Goal: Task Accomplishment & Management: Manage account settings

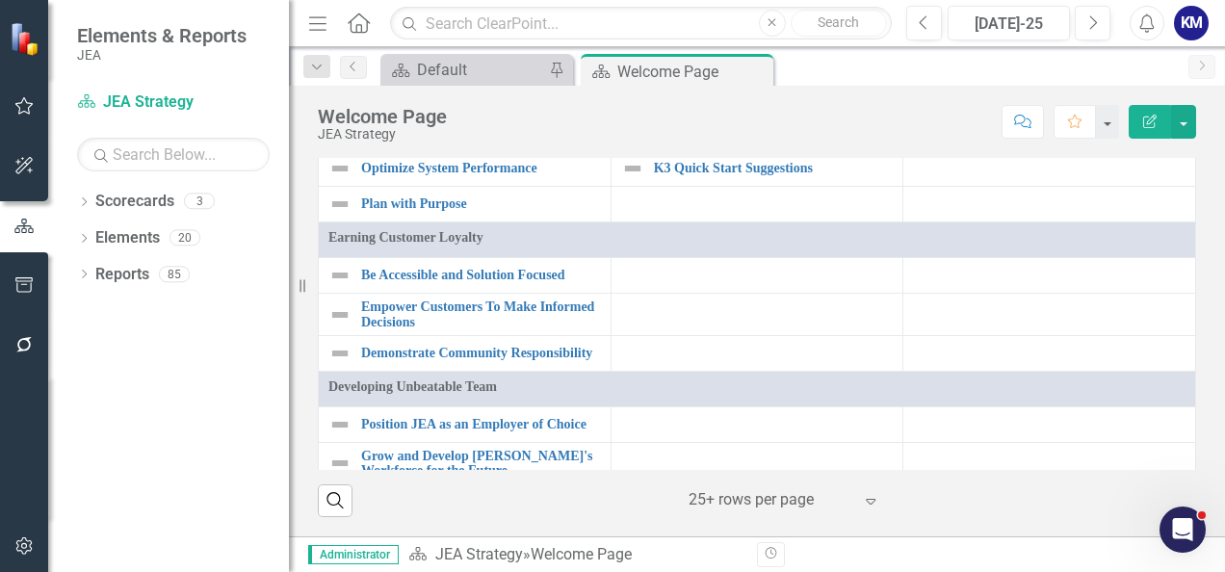
scroll to position [1118, 0]
click at [90, 199] on div "Dropdown Scorecards 3" at bounding box center [183, 204] width 212 height 37
click at [78, 204] on icon "Dropdown" at bounding box center [83, 203] width 13 height 11
click at [132, 304] on link "Elements" at bounding box center [127, 311] width 65 height 22
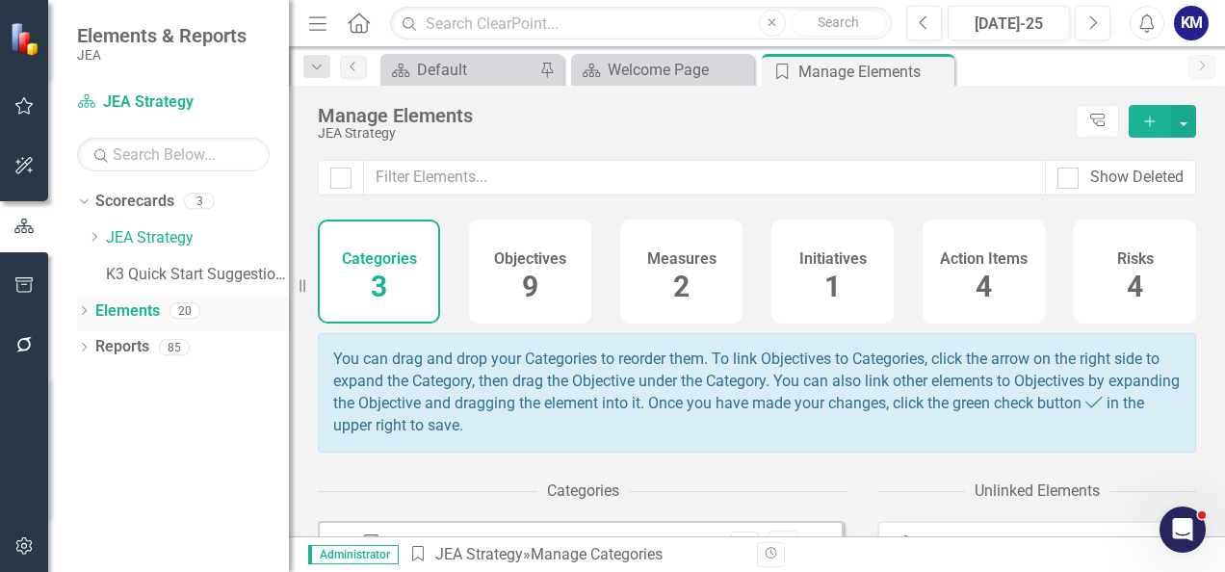
click at [90, 311] on icon "Dropdown" at bounding box center [83, 312] width 13 height 11
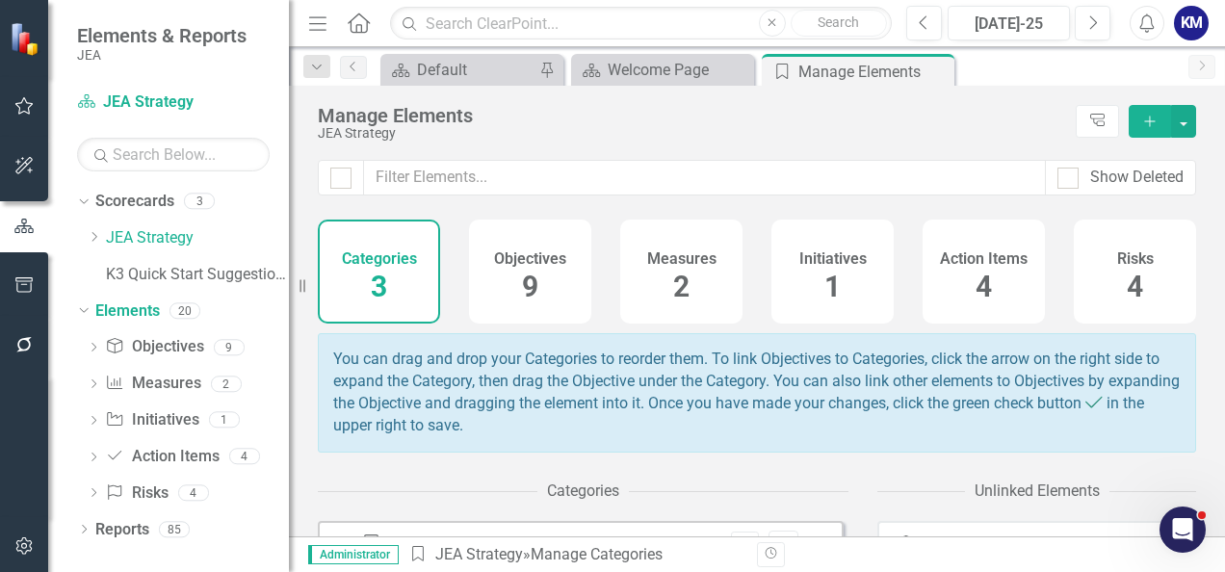
click at [673, 289] on span "2" at bounding box center [681, 287] width 16 height 34
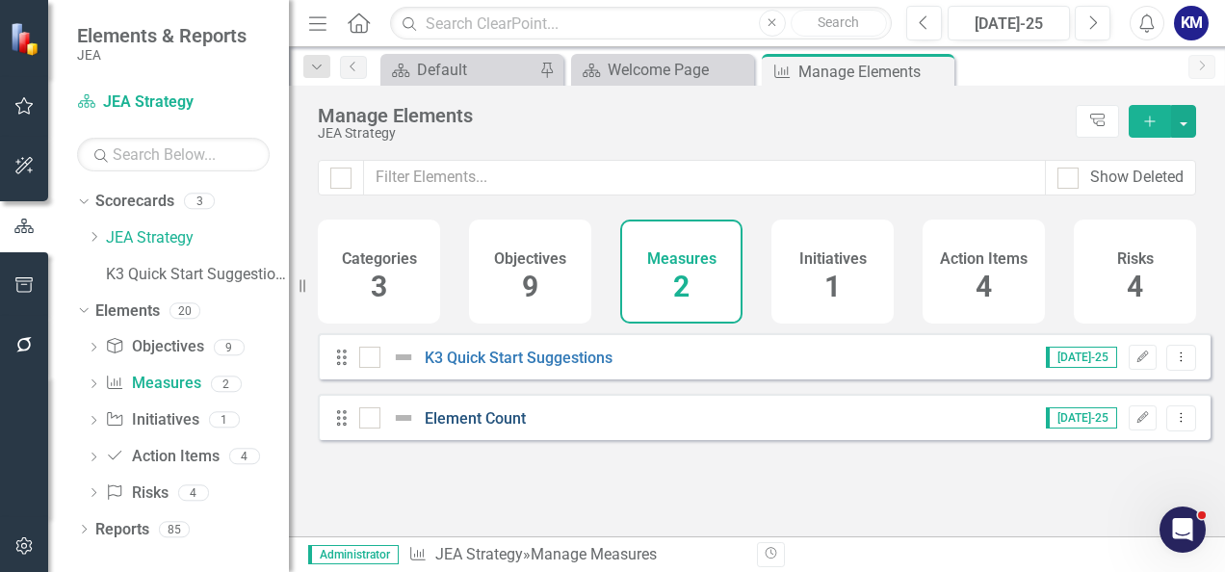
click at [488, 427] on link "Element Count" at bounding box center [475, 418] width 101 height 18
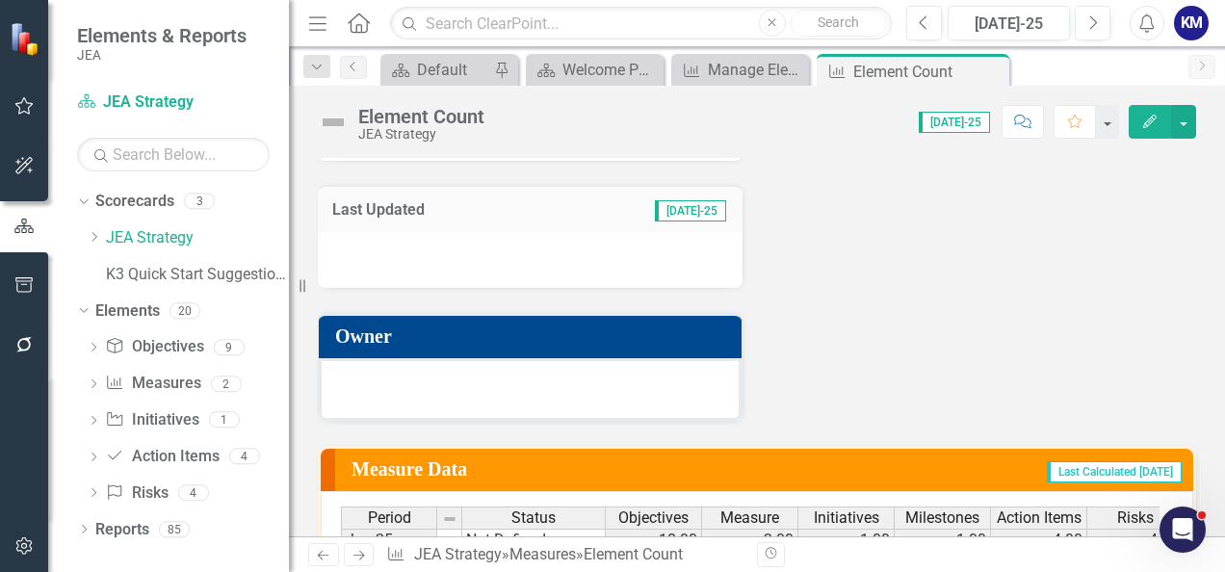
scroll to position [731, 0]
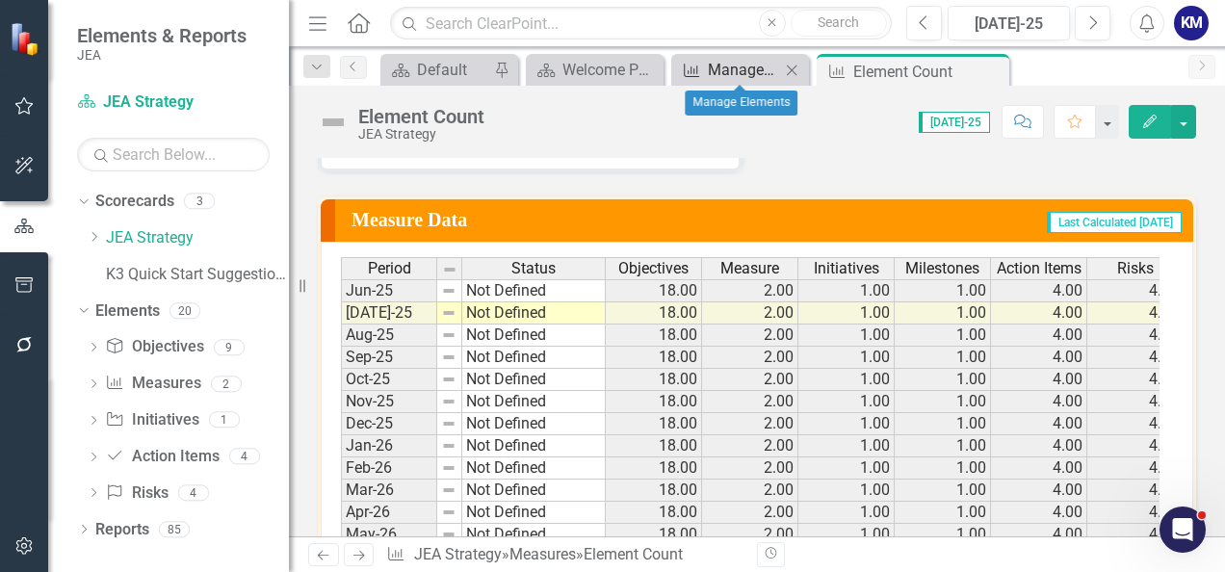
click at [747, 78] on div "Manage Elements" at bounding box center [744, 70] width 72 height 24
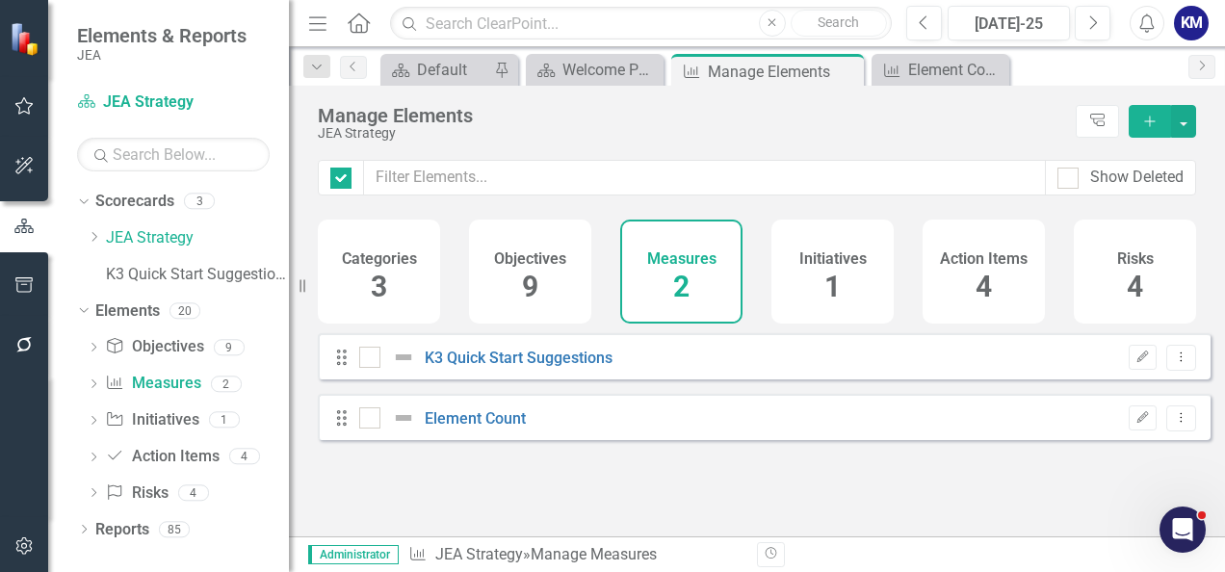
checkbox input "false"
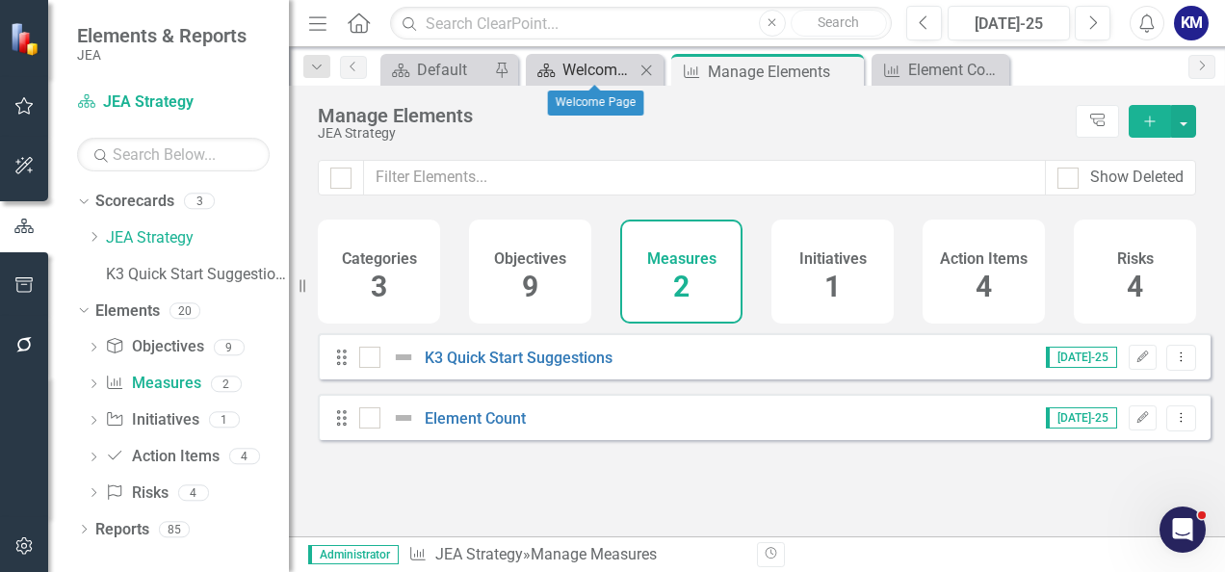
click at [578, 74] on div "Welcome Page" at bounding box center [598, 70] width 72 height 24
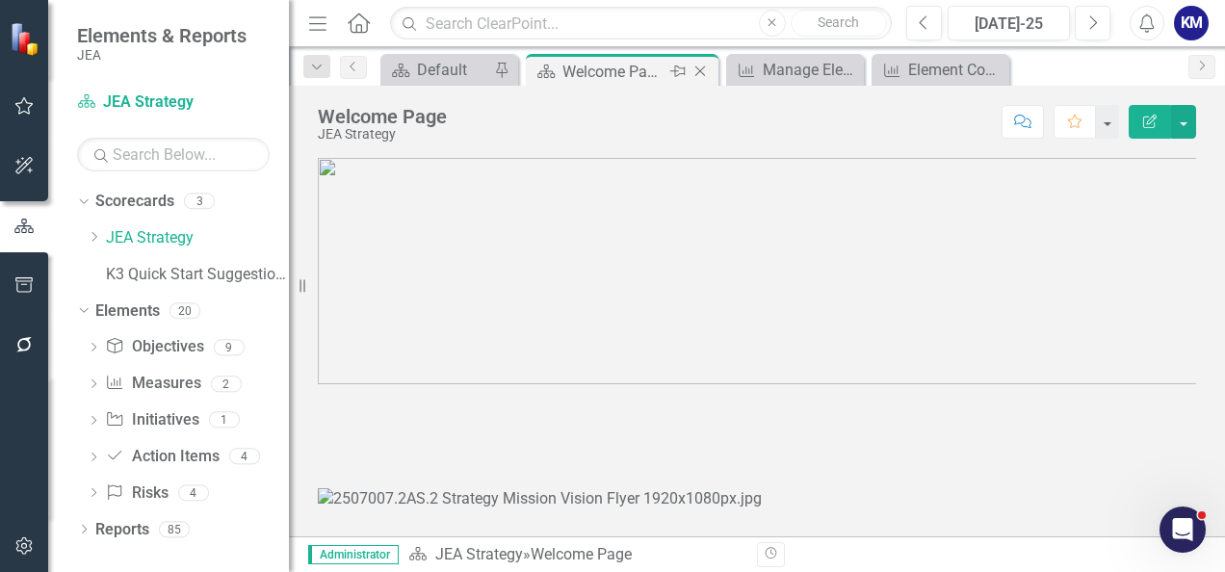
click at [695, 70] on icon "Close" at bounding box center [699, 71] width 19 height 15
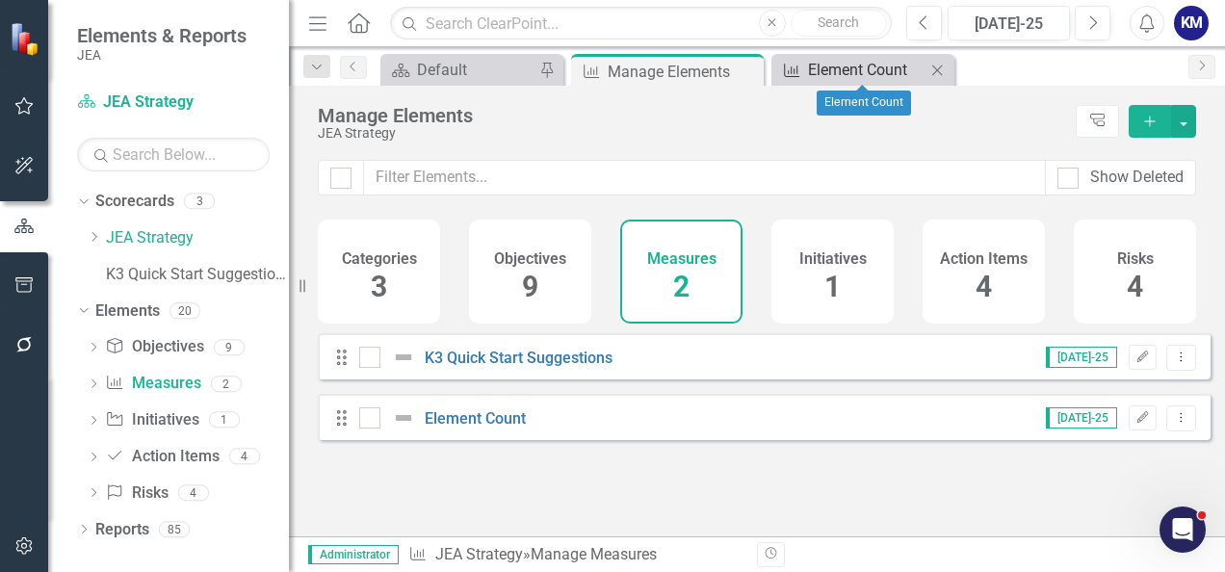
click at [809, 69] on div "Element Count" at bounding box center [866, 70] width 117 height 24
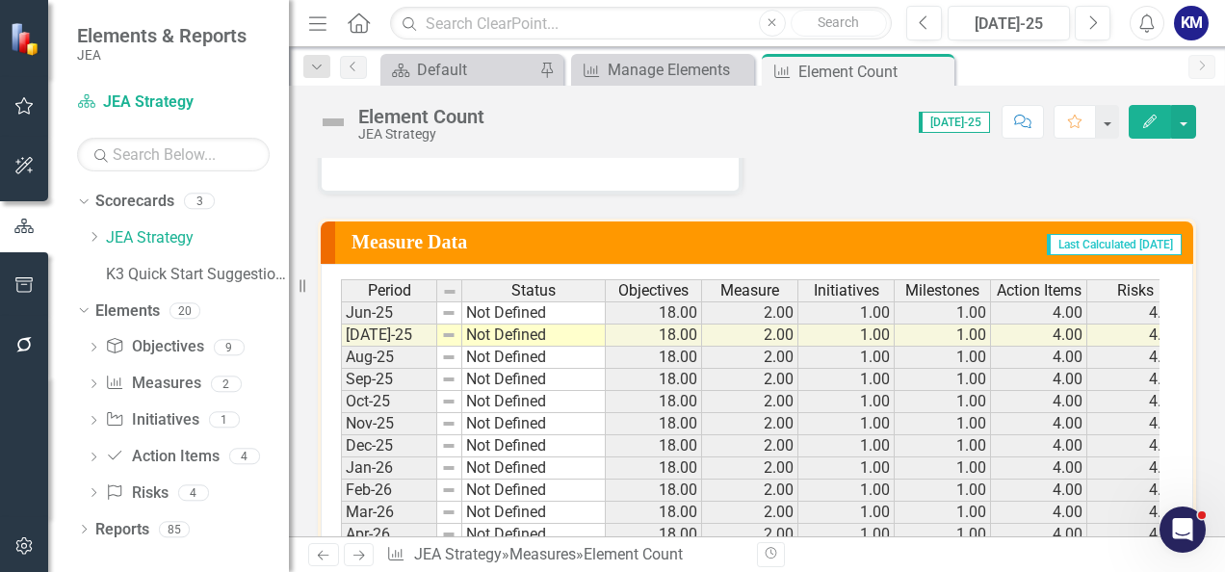
scroll to position [704, 0]
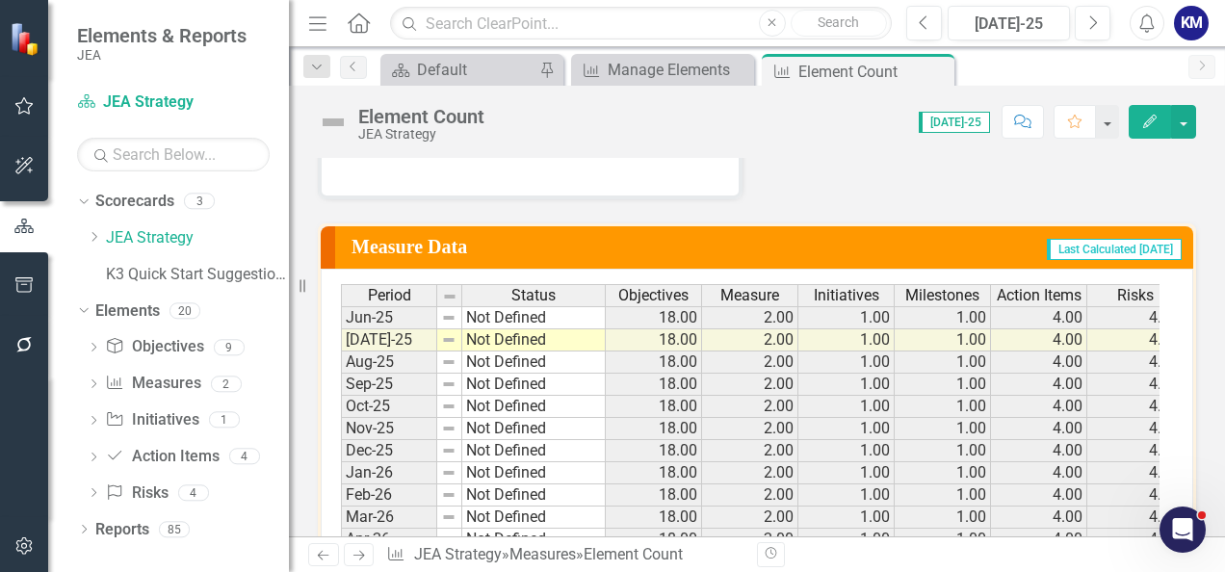
click at [1038, 317] on td "4.00" at bounding box center [1039, 317] width 96 height 23
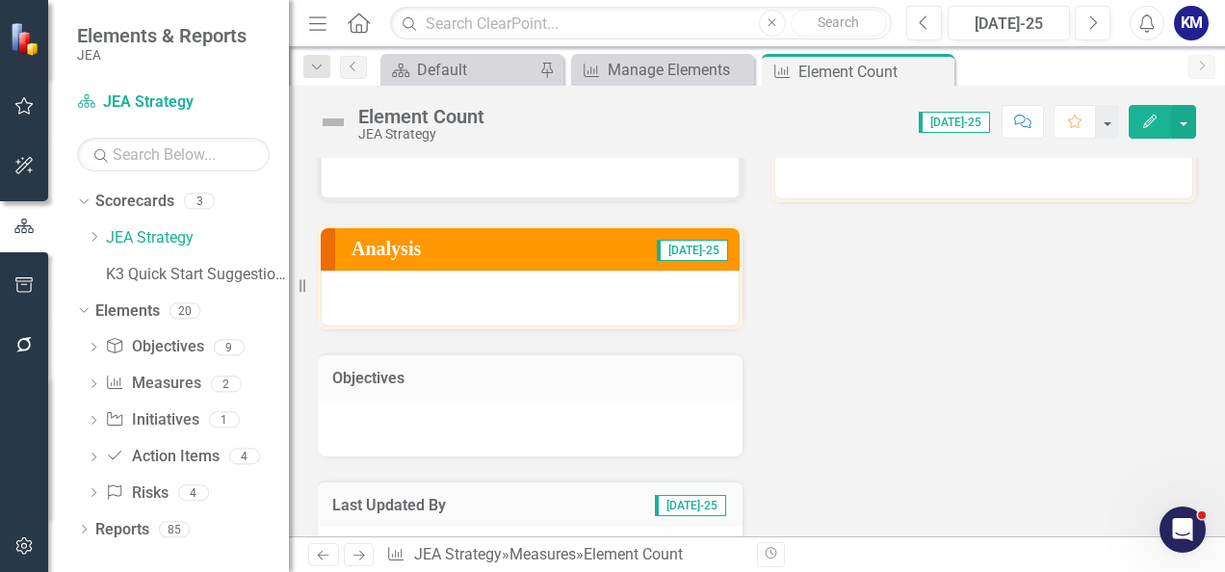
scroll to position [0, 0]
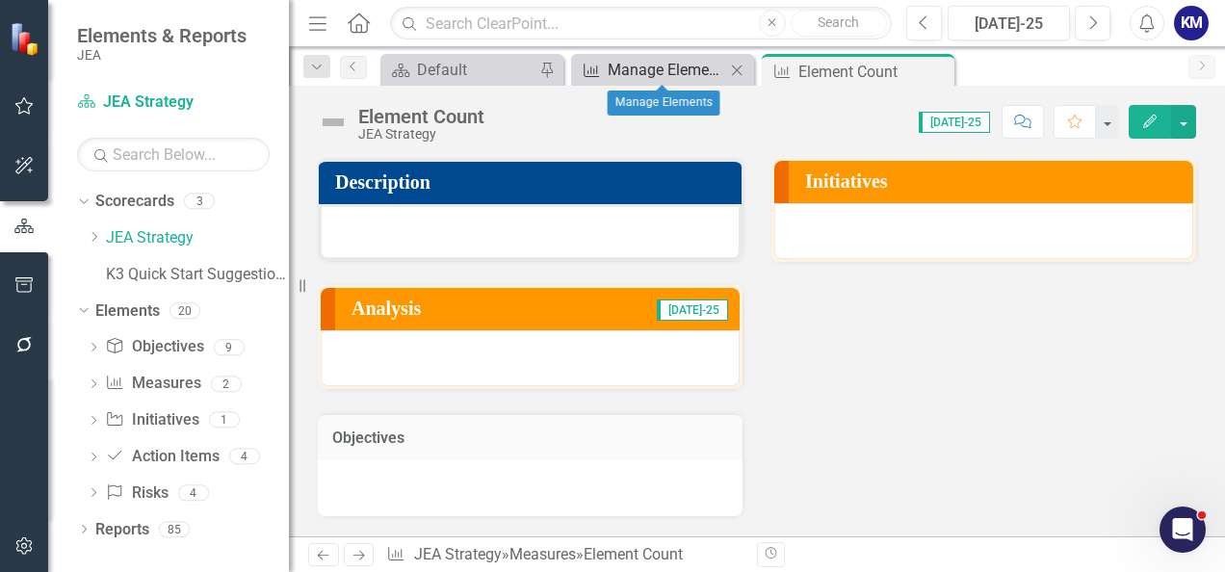
click at [629, 67] on div "Manage Elements" at bounding box center [665, 70] width 117 height 24
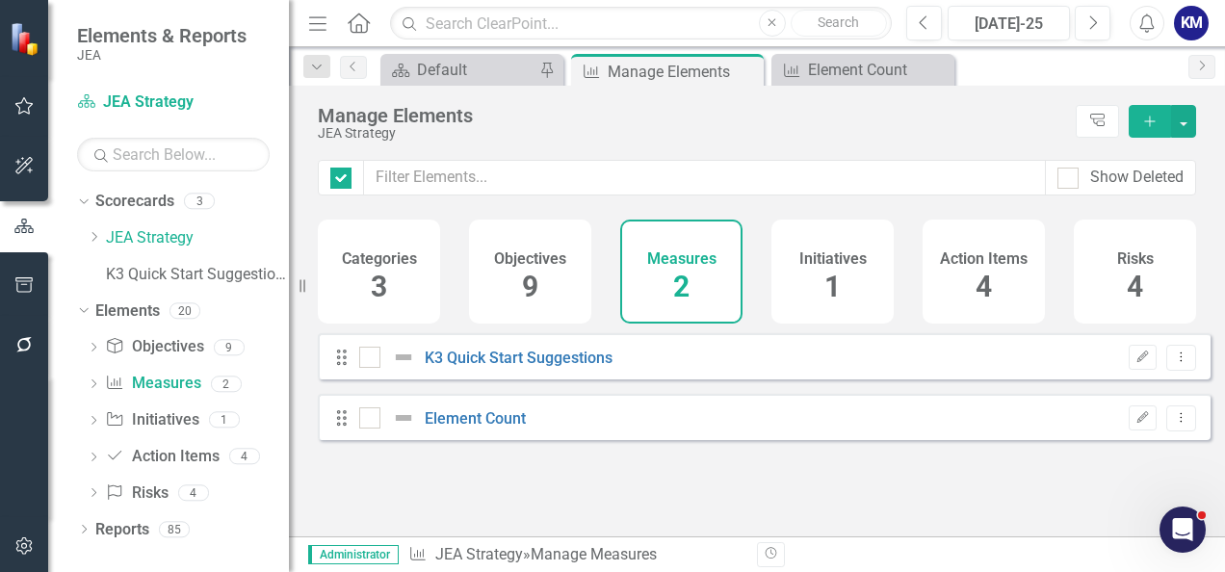
checkbox input "false"
click at [831, 250] on h4 "Initiatives" at bounding box center [832, 258] width 67 height 17
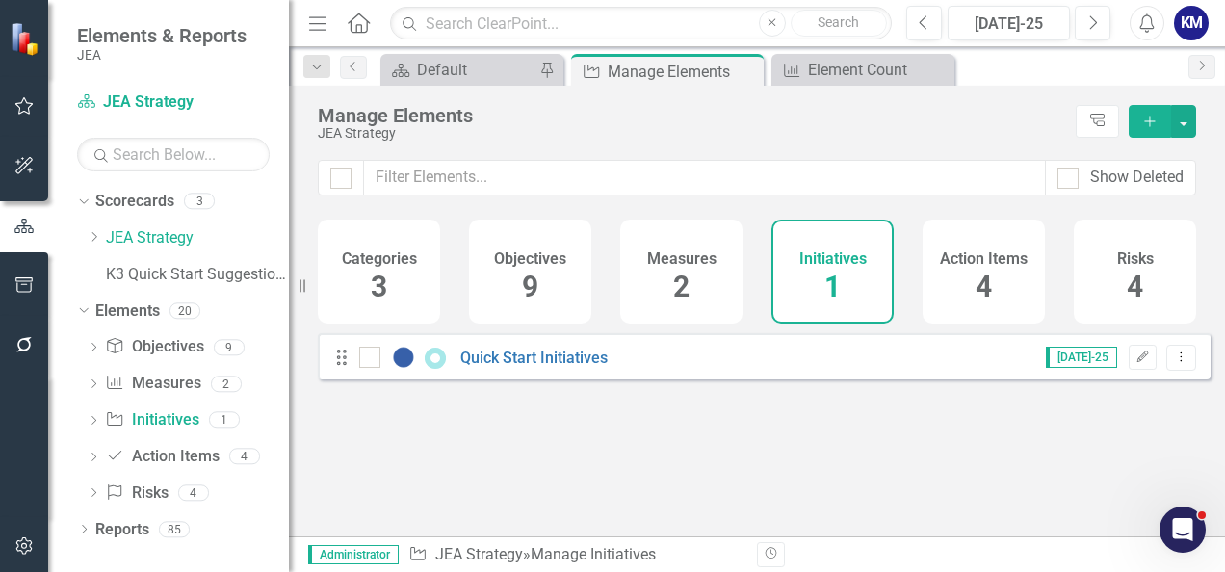
click at [695, 267] on div "Measures 2" at bounding box center [681, 271] width 122 height 104
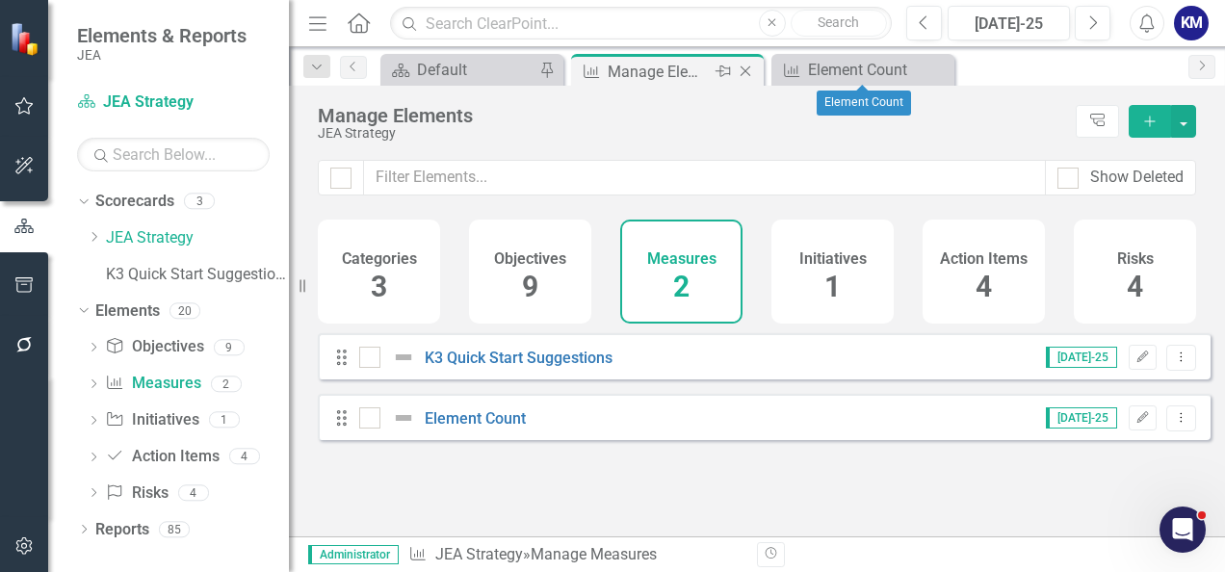
click at [700, 66] on div "Manage Elements" at bounding box center [658, 72] width 103 height 24
click at [811, 66] on div "Element Count" at bounding box center [866, 70] width 117 height 24
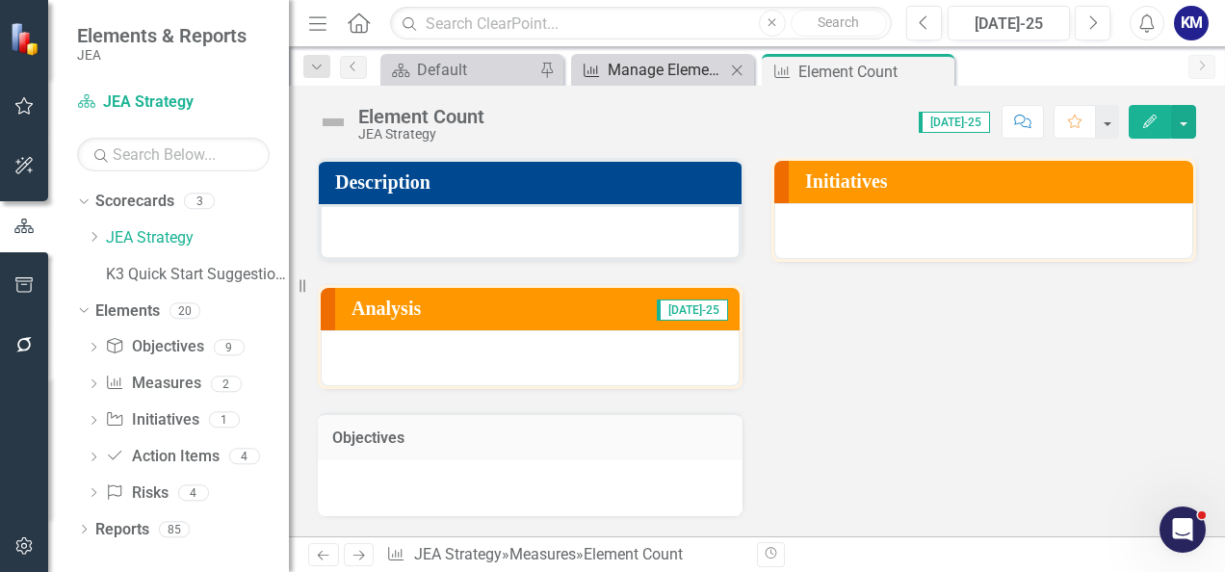
click at [655, 72] on div "Manage Elements" at bounding box center [665, 70] width 117 height 24
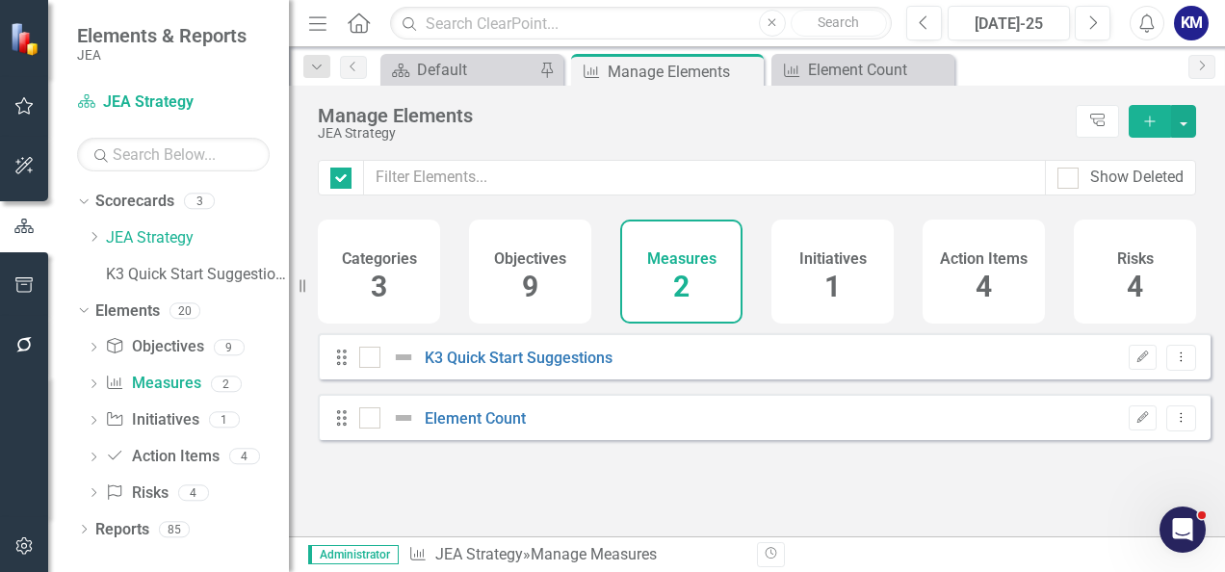
checkbox input "false"
click at [802, 154] on div "Manage Elements JEA Strategy Tree Explorer Add" at bounding box center [757, 123] width 936 height 74
click at [757, 474] on div "Looks like you don't have any Measures set up yet. Why don't you add a Measure …" at bounding box center [764, 410] width 892 height 155
